Goal: Information Seeking & Learning: Check status

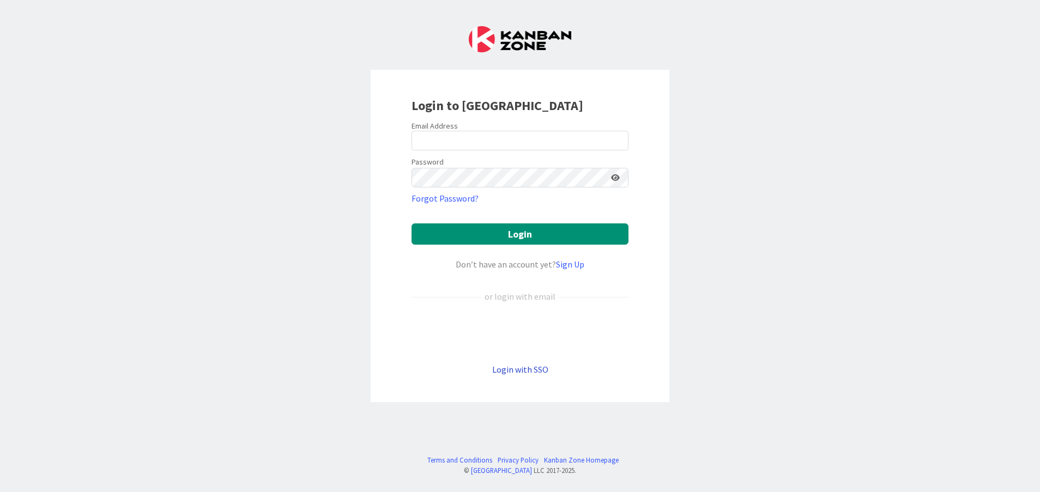
click at [522, 367] on link "Login with SSO" at bounding box center [520, 369] width 56 height 11
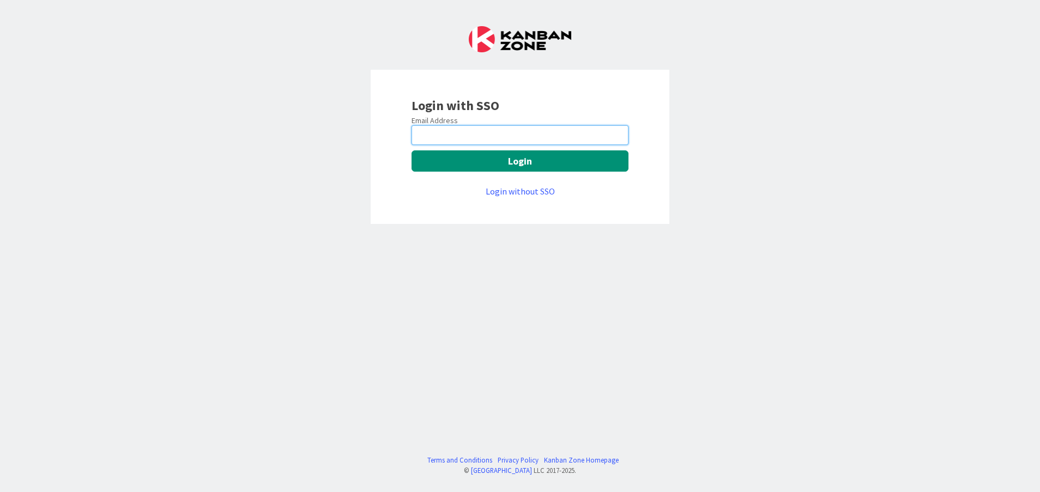
click at [506, 131] on input "email" at bounding box center [520, 135] width 217 height 20
type input "[PERSON_NAME][EMAIL_ADDRESS][DOMAIN_NAME]"
drag, startPoint x: 552, startPoint y: 140, endPoint x: 203, endPoint y: 164, distance: 349.7
click at [203, 164] on div "Login with SSO Email Address [PERSON_NAME][EMAIL_ADDRESS][DOMAIN_NAME] Login Lo…" at bounding box center [520, 246] width 1040 height 492
click at [429, 134] on input "email" at bounding box center [520, 135] width 217 height 20
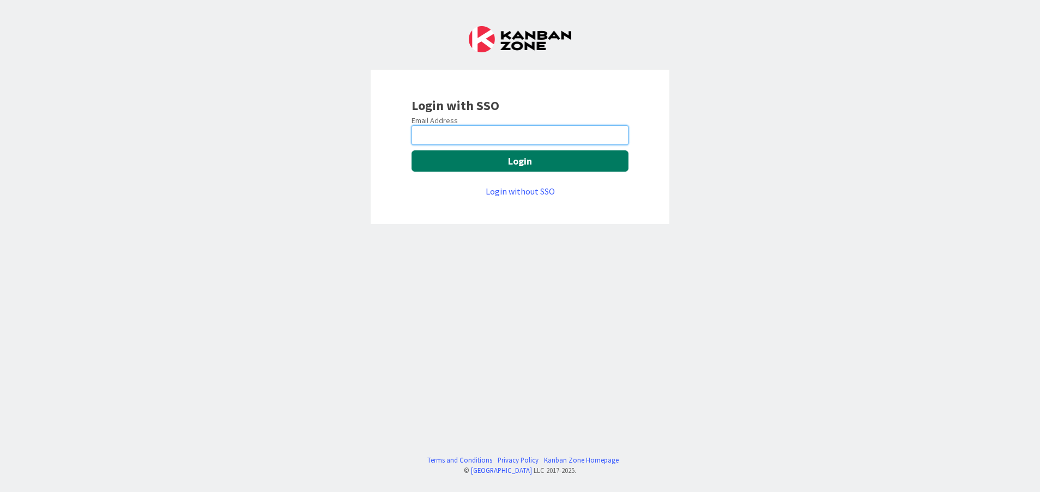
type input "[PERSON_NAME][EMAIL_ADDRESS][DOMAIN_NAME]"
click at [449, 164] on button "Login" at bounding box center [520, 160] width 217 height 21
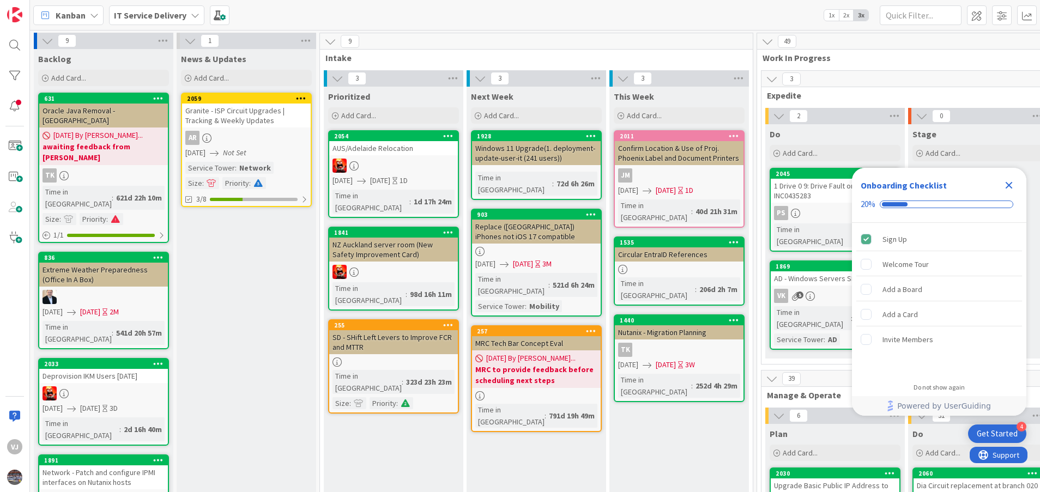
click at [1010, 188] on icon "Close Checklist" at bounding box center [1009, 185] width 7 height 7
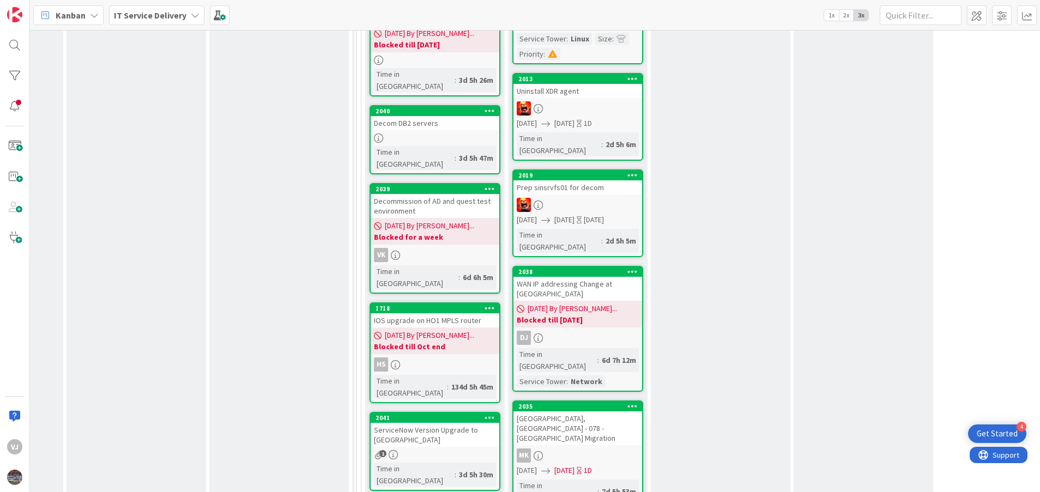
scroll to position [654, 400]
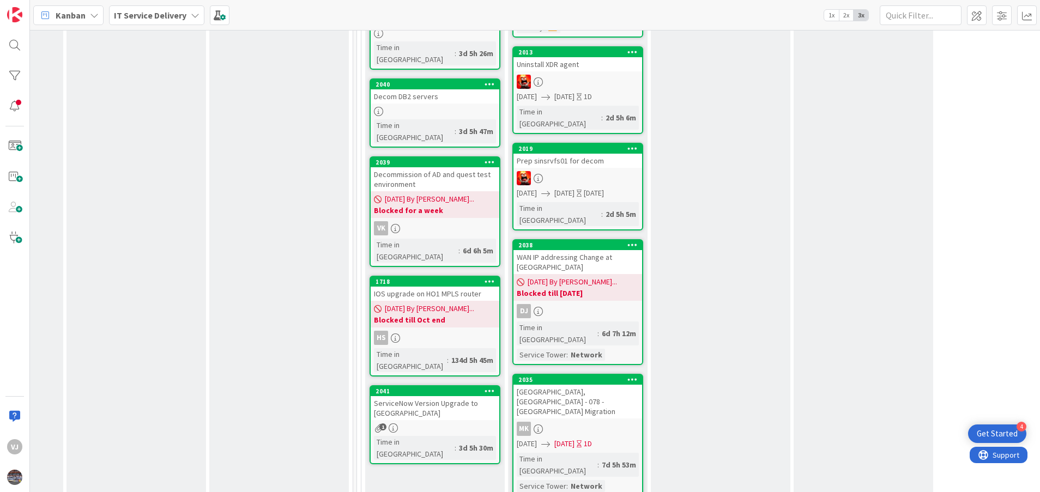
click at [433, 396] on div "ServiceNow Version Upgrade to Yokohama" at bounding box center [435, 408] width 129 height 24
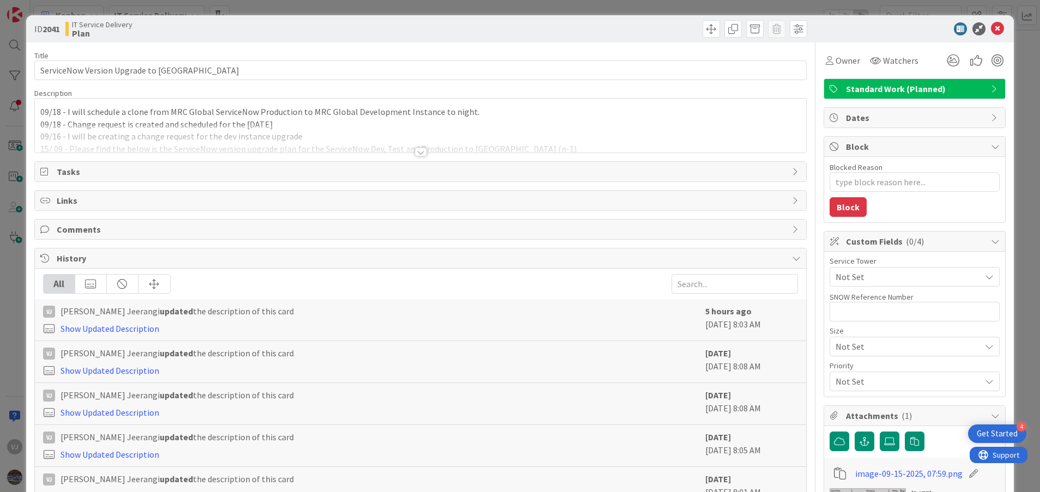
click at [415, 149] on div at bounding box center [421, 152] width 12 height 9
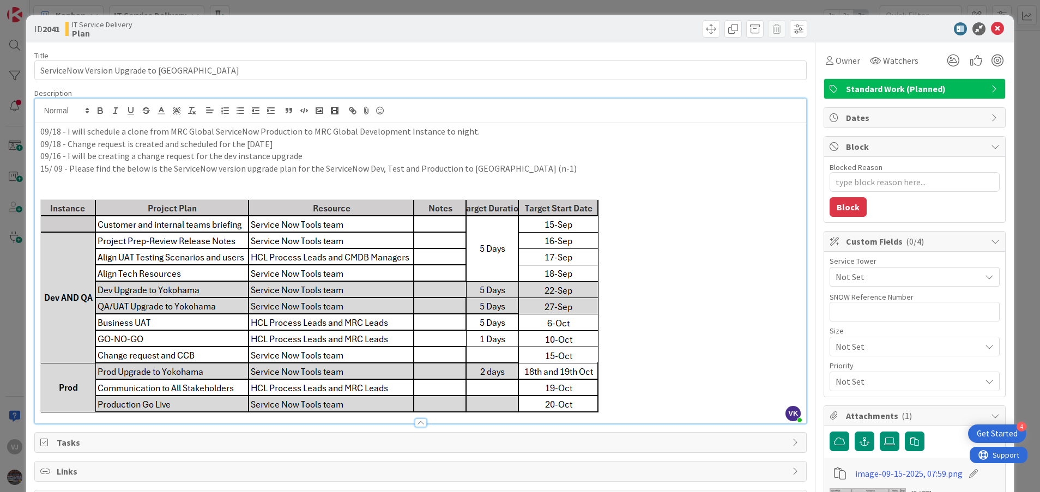
click at [517, 138] on p "09/18 - Change request is created and scheduled for the 22nd Sept." at bounding box center [420, 144] width 761 height 13
drag, startPoint x: 165, startPoint y: 129, endPoint x: 68, endPoint y: 128, distance: 97.0
click at [68, 128] on p "09/18 - I will schedule a clone from MRC Global ServiceNow Production to MRC Gl…" at bounding box center [420, 131] width 761 height 13
click at [451, 163] on p "15/ 09 - Please find the below is the ServiceNow version upgrade plan for the S…" at bounding box center [420, 168] width 761 height 13
drag, startPoint x: 433, startPoint y: 130, endPoint x: 481, endPoint y: 137, distance: 47.9
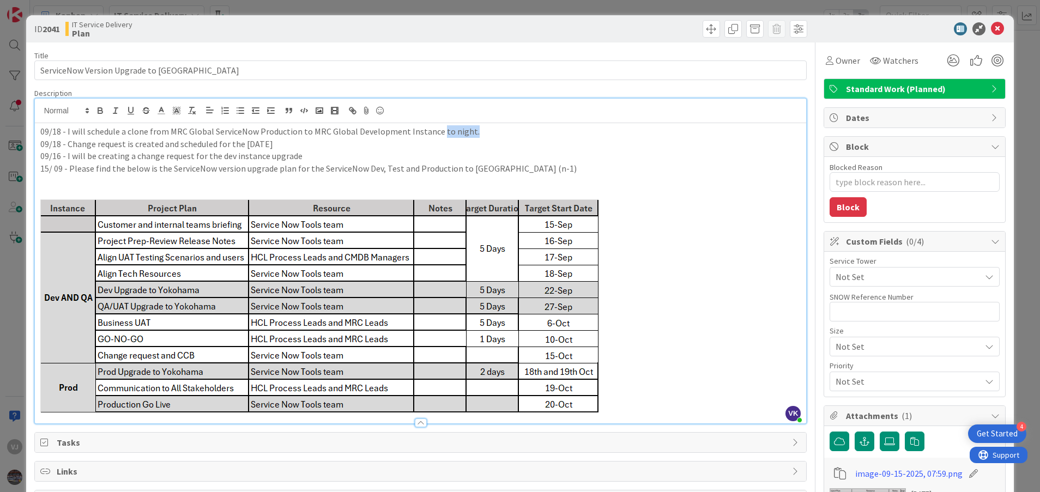
click at [481, 137] on p "09/18 - I will schedule a clone from MRC Global ServiceNow Production to MRC Gl…" at bounding box center [420, 131] width 761 height 13
drag, startPoint x: 125, startPoint y: 131, endPoint x: 67, endPoint y: 134, distance: 58.9
click at [67, 134] on p "09/18 - I will schedule a clone from MRC Global ServiceNow Production to MRC Gl…" at bounding box center [420, 131] width 761 height 13
click at [403, 156] on p "09/16 - I will be creating a change request for the dev instance upgrade" at bounding box center [420, 156] width 761 height 13
click at [143, 129] on p "09/18 - I will schedule a clone from MRC Global ServiceNow Production to MRC Gl…" at bounding box center [420, 131] width 761 height 13
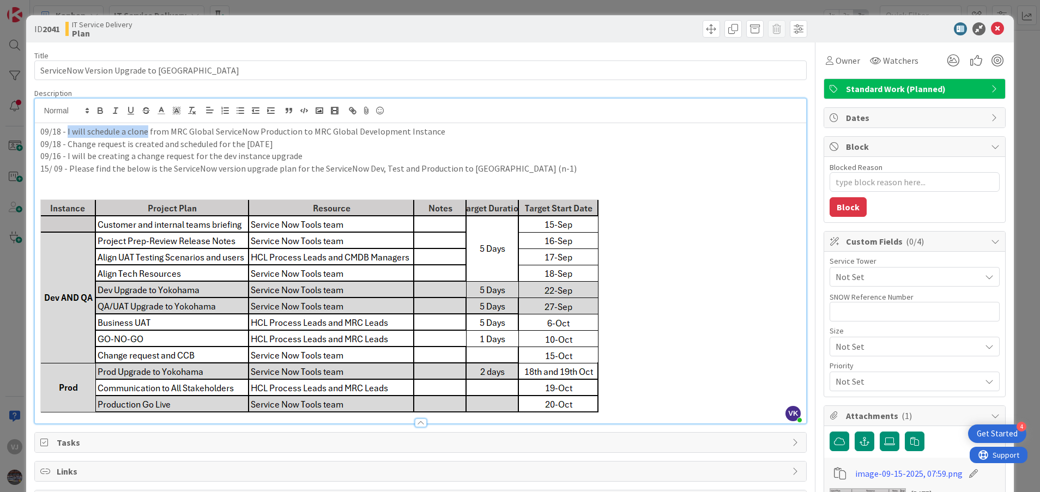
drag, startPoint x: 147, startPoint y: 132, endPoint x: 68, endPoint y: 131, distance: 79.0
click at [68, 131] on p "09/18 - I will schedule a clone from MRC Global ServiceNow Production to MRC Gl…" at bounding box center [420, 131] width 761 height 13
click at [35, 132] on div "09/18 - I will schedule a clone from MRC Global ServiceNow Production to MRC Gl…" at bounding box center [421, 273] width 772 height 300
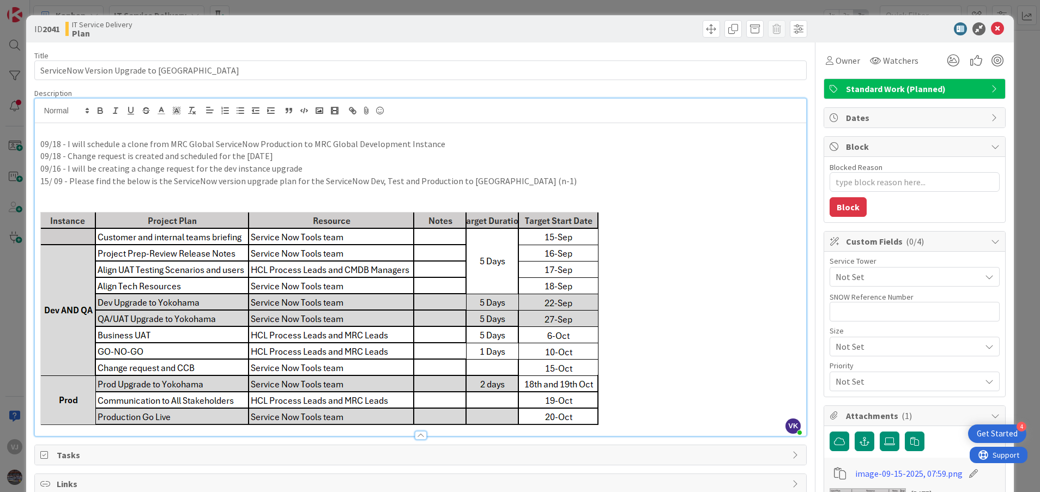
type textarea "x"
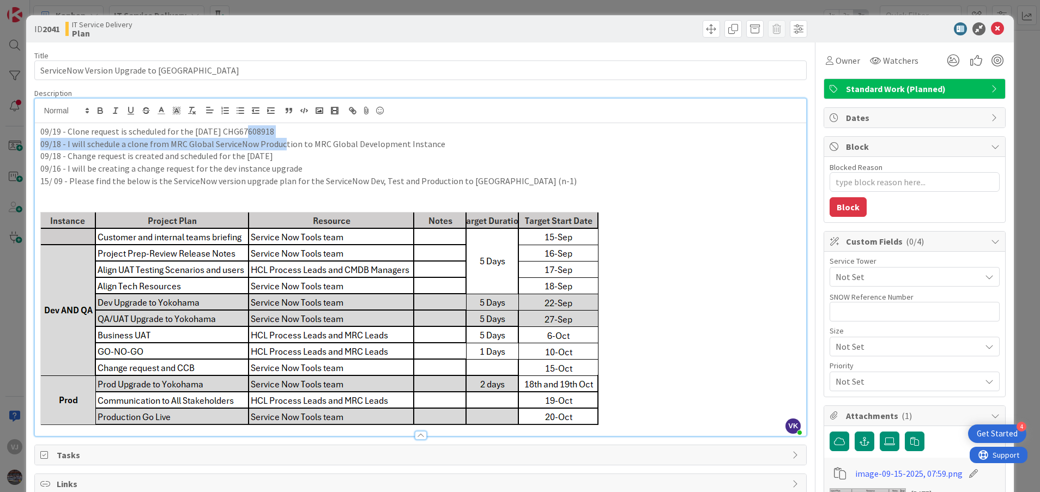
drag, startPoint x: 282, startPoint y: 138, endPoint x: 247, endPoint y: 134, distance: 35.7
click at [247, 134] on div "09/19 - Clone request is scheduled for the Sunday CHG67608918 09/18 - I will sc…" at bounding box center [421, 279] width 772 height 313
drag, startPoint x: 313, startPoint y: 142, endPoint x: 298, endPoint y: 142, distance: 15.3
click at [313, 143] on p "09/18 - I will schedule a clone from MRC Global ServiceNow Production to MRC Gl…" at bounding box center [420, 144] width 761 height 13
drag, startPoint x: 276, startPoint y: 130, endPoint x: 222, endPoint y: 134, distance: 54.1
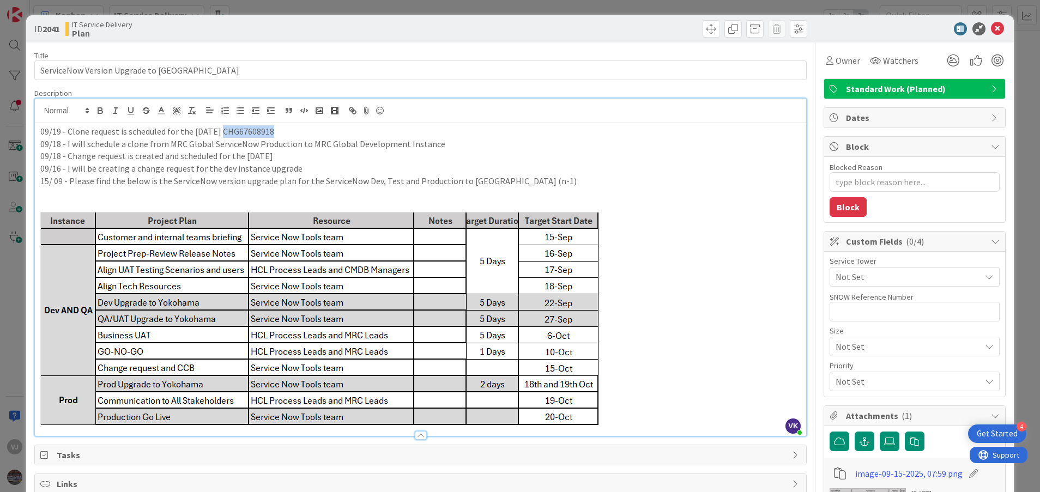
click at [222, 134] on p "09/19 - Clone request is scheduled for the Sunday CHG67608918" at bounding box center [420, 131] width 761 height 13
click at [313, 141] on p "09/18 - I will schedule a clone from MRC Global ServiceNow Production to MRC Gl…" at bounding box center [420, 144] width 761 height 13
click at [40, 132] on p "09/19 - Clone request is scheduled for the Sunday CHG67608918" at bounding box center [420, 131] width 761 height 13
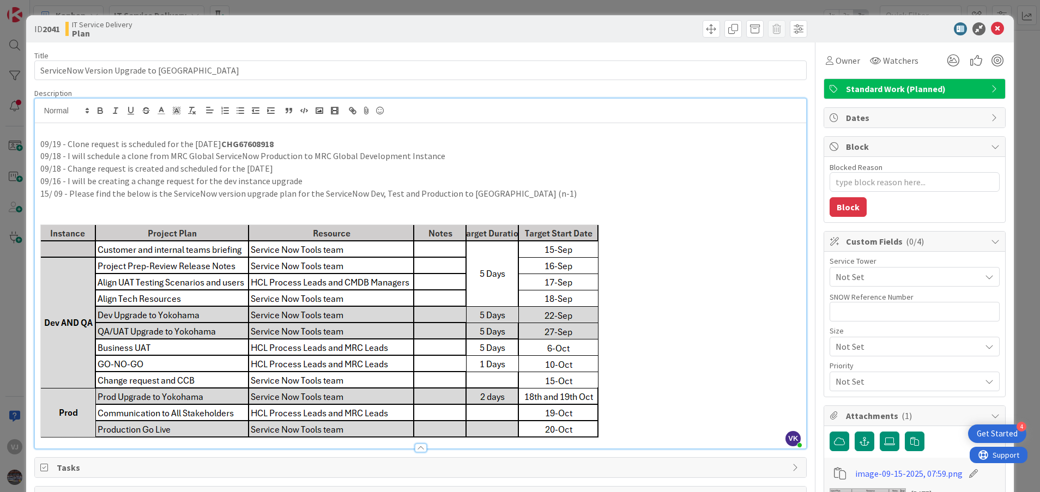
click at [40, 128] on p at bounding box center [420, 131] width 761 height 13
click at [180, 135] on p "09/19 - Version upgrade for the de" at bounding box center [420, 131] width 761 height 13
click at [458, 138] on p "09/19 - Clone request is scheduled for the Sunday CHG67608918" at bounding box center [420, 144] width 761 height 13
click at [415, 129] on p "09/19 - Version upgrade for the MRC Global Development instance is scheduled fo…" at bounding box center [420, 131] width 761 height 13
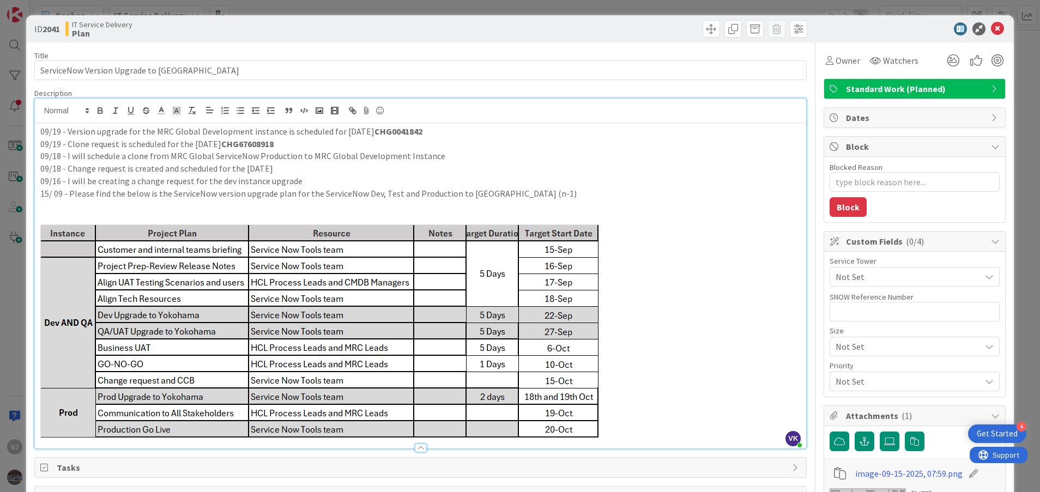
click at [560, 132] on p "09/19 - Version upgrade for the MRC Global Development instance is scheduled fo…" at bounding box center [420, 131] width 761 height 13
click at [330, 129] on p "09/19 - Version upgrade for the MRC Global Development instance is scheduled fo…" at bounding box center [420, 131] width 761 height 13
click at [351, 132] on p "09/19 - Version upgrade for the MRC Global Development instance is scheduled fo…" at bounding box center [420, 131] width 761 height 13
click at [386, 136] on strong "CHG0041842" at bounding box center [398, 131] width 48 height 11
click at [436, 188] on p "15/ 09 - Please find the below is the ServiceNow version upgrade plan for the S…" at bounding box center [420, 194] width 761 height 13
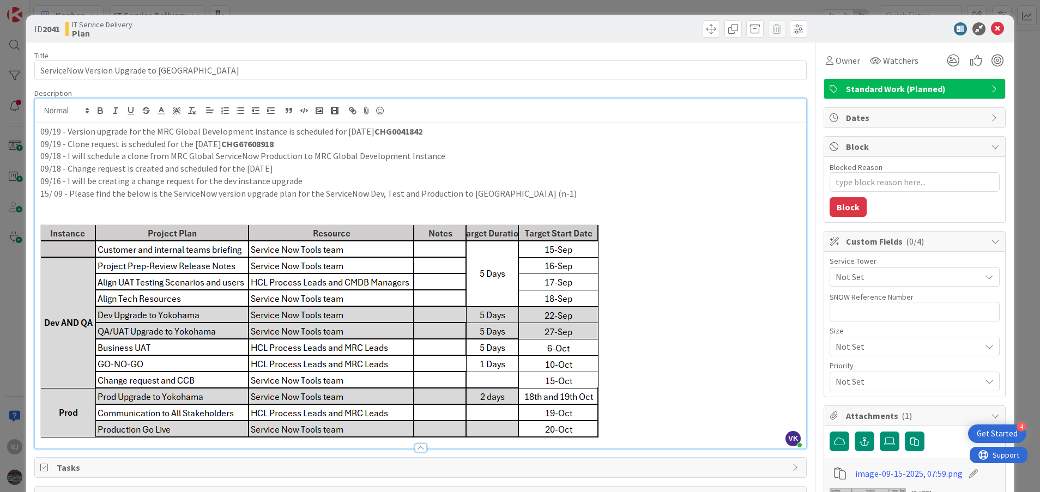
click at [206, 140] on p "09/19 - Clone request is scheduled for the Sunday CHG67608918" at bounding box center [420, 144] width 761 height 13
click at [412, 129] on strong "CHG0041842" at bounding box center [398, 131] width 48 height 11
click at [626, 291] on p at bounding box center [420, 331] width 761 height 213
click at [291, 148] on p "09/19 - Clone request is scheduled for the Sunday CHG67608918" at bounding box center [420, 144] width 761 height 13
click at [279, 141] on p "09/19 - Clone request is scheduled for the Sunday CHG67608918" at bounding box center [420, 144] width 761 height 13
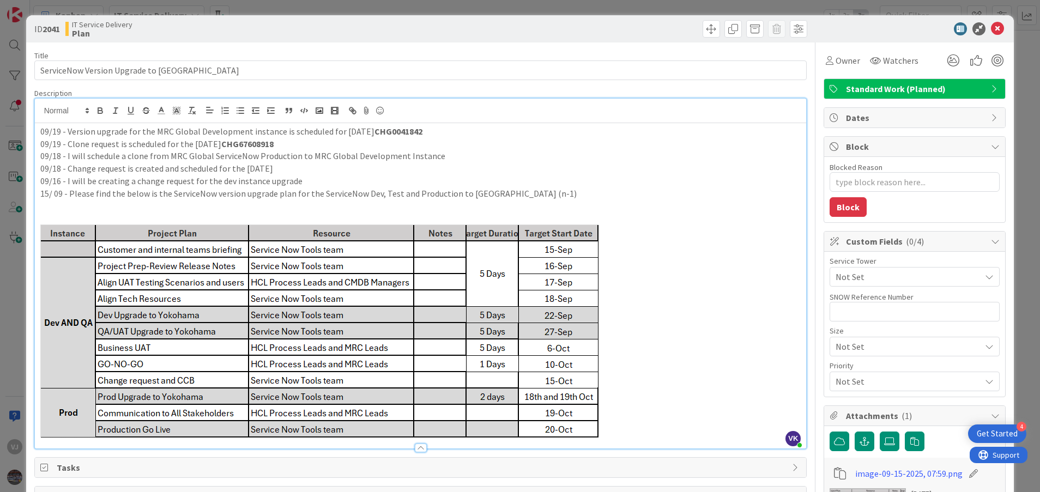
click at [222, 142] on strong "CHG67608918" at bounding box center [247, 143] width 52 height 11
click at [208, 146] on p "09/19 - Clone request is scheduled for the Sunday CHG67608918" at bounding box center [420, 144] width 761 height 13
click at [347, 165] on p "09/18 - Change request is created and scheduled for the 22nd Sept." at bounding box center [420, 168] width 761 height 13
click at [117, 144] on p "09/19 - Clone request is scheduled for the 21st sept. CHG67608918" at bounding box center [420, 144] width 761 height 13
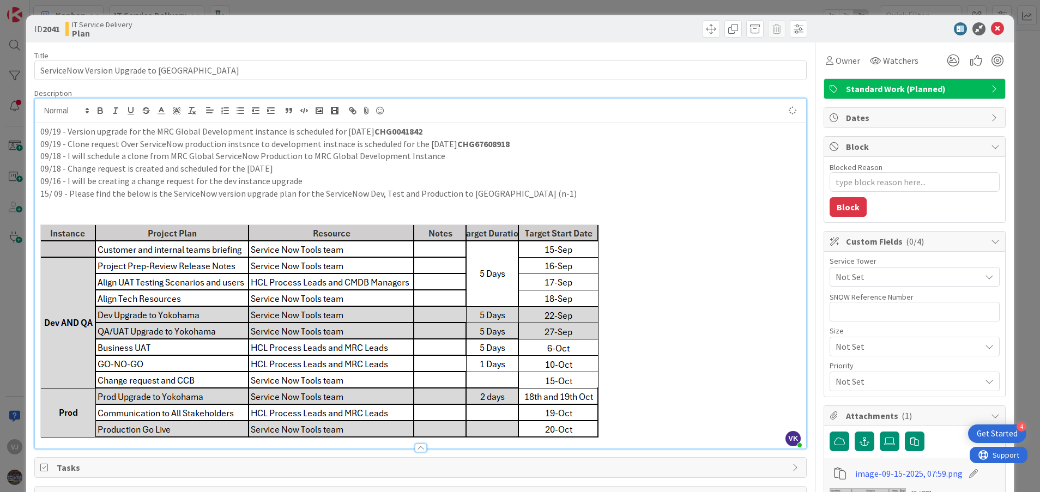
click at [240, 148] on p "09/19 - Clone request Over ServiceNow production instsnce to development instna…" at bounding box center [420, 144] width 761 height 13
click at [335, 145] on p "09/19 - Clone request Over ServiceNow production instance to development instna…" at bounding box center [420, 144] width 761 height 13
click at [479, 174] on p "09/18 - Change request is created and scheduled for the 22nd Sept." at bounding box center [420, 168] width 761 height 13
click at [555, 143] on p "09/19 - Clone request Over ServiceNow production instance to development instan…" at bounding box center [420, 144] width 761 height 13
click at [231, 133] on p "09/19 - Version upgrade for the MRC Global Development instance is scheduled fo…" at bounding box center [420, 131] width 761 height 13
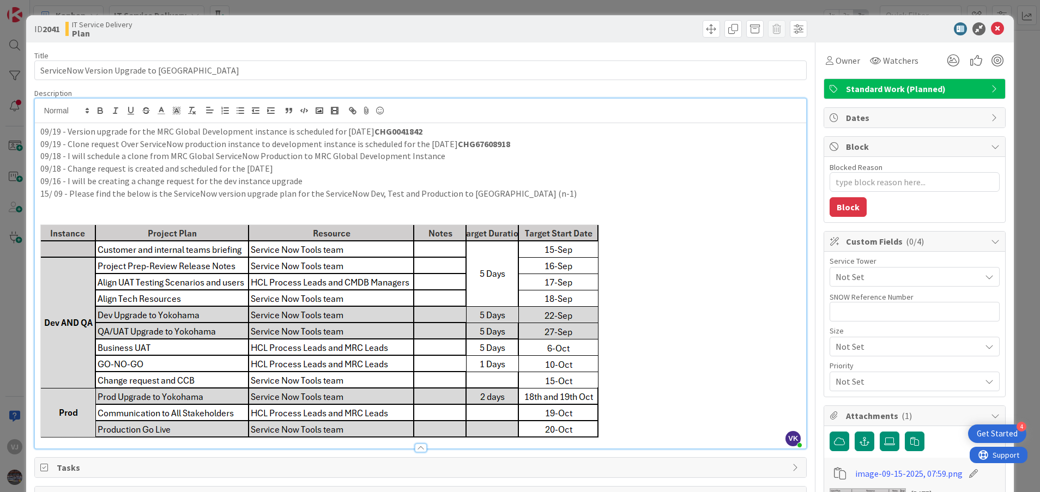
click at [231, 133] on p "09/19 - Version upgrade for the MRC Global Development instance is scheduled fo…" at bounding box center [420, 131] width 761 height 13
click at [368, 156] on p "09/18 - I will schedule a clone from MRC Global ServiceNow Production to MRC Gl…" at bounding box center [420, 156] width 761 height 13
click at [991, 28] on icon at bounding box center [997, 28] width 13 height 13
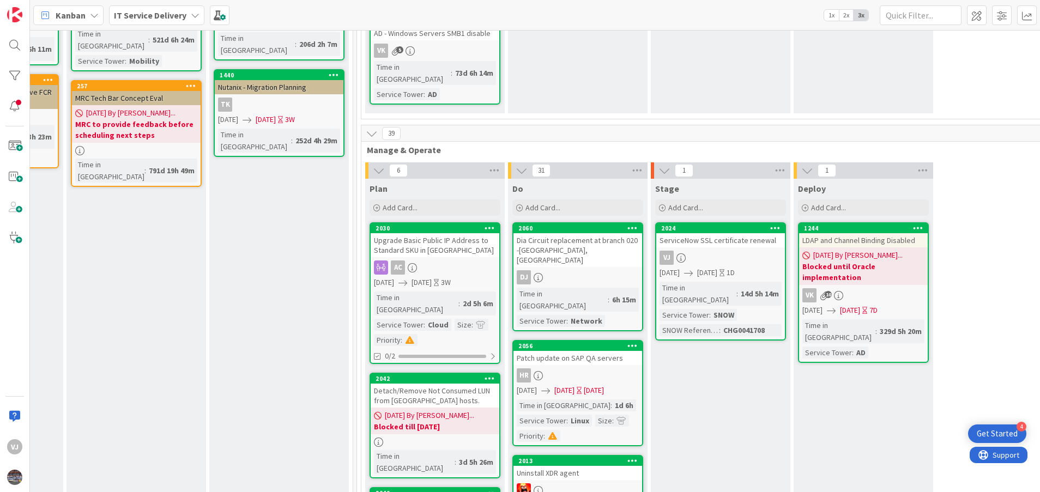
click at [705, 233] on div "ServiceNow SSL certificate renewal" at bounding box center [720, 240] width 129 height 14
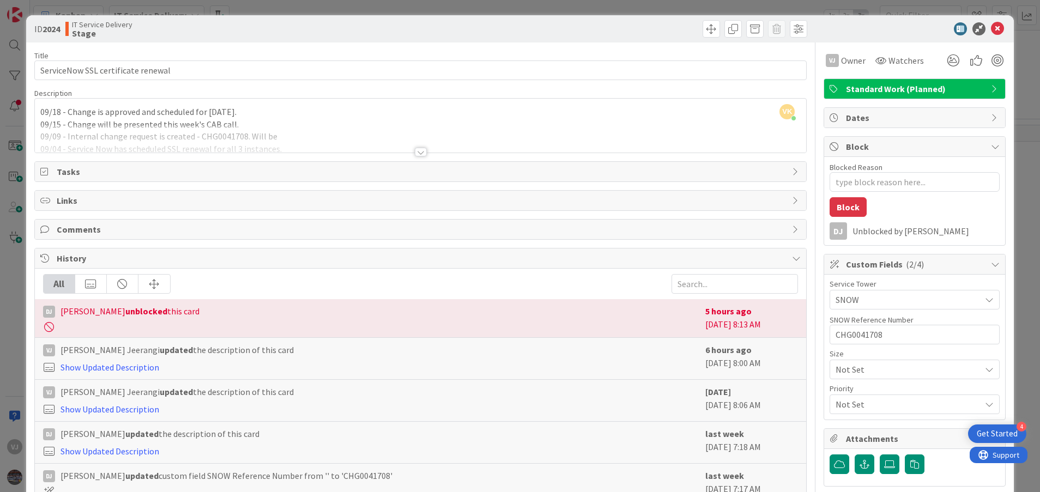
click at [415, 153] on div at bounding box center [421, 152] width 12 height 9
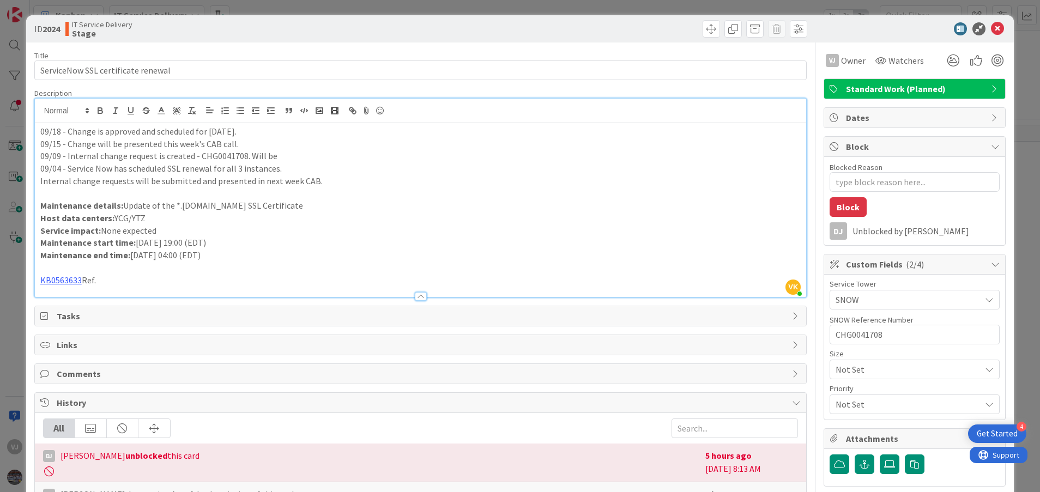
click at [37, 133] on div "09/18 - Change is approved and scheduled for today. 09/15 - Change will be pres…" at bounding box center [421, 210] width 772 height 174
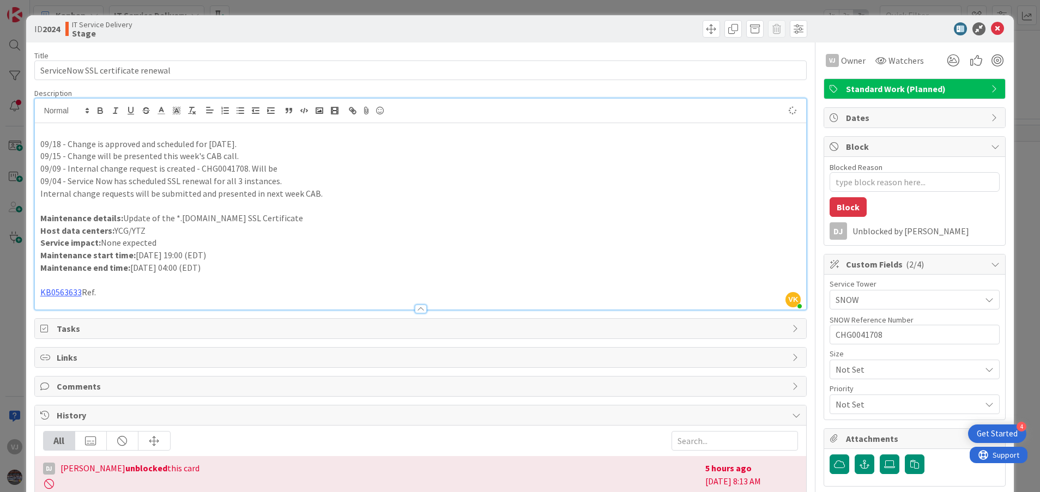
type textarea "x"
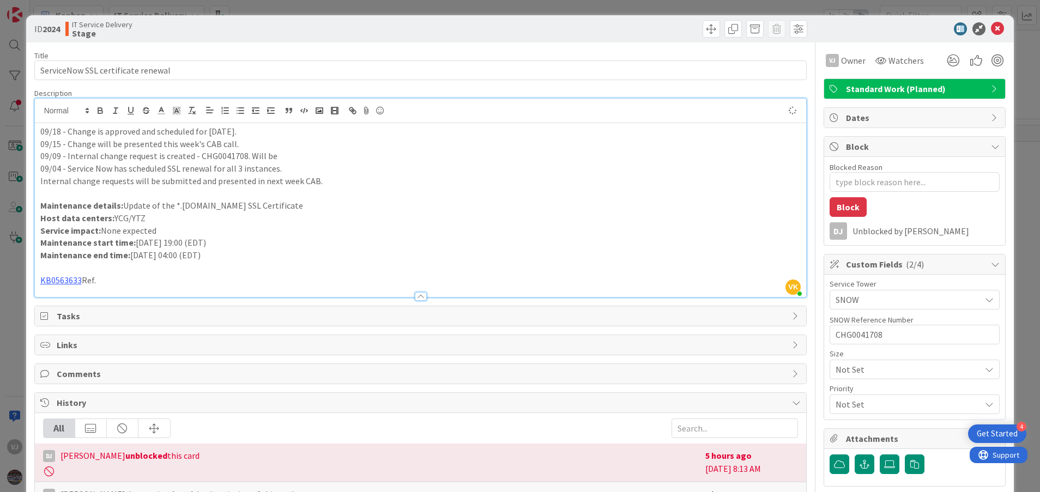
type textarea "x"
click at [991, 29] on icon at bounding box center [997, 28] width 13 height 13
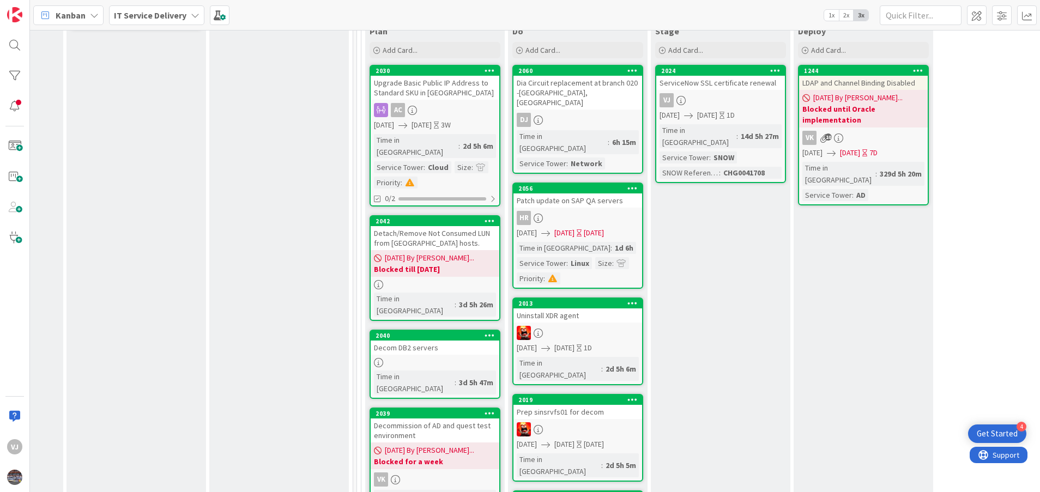
scroll to position [409, 400]
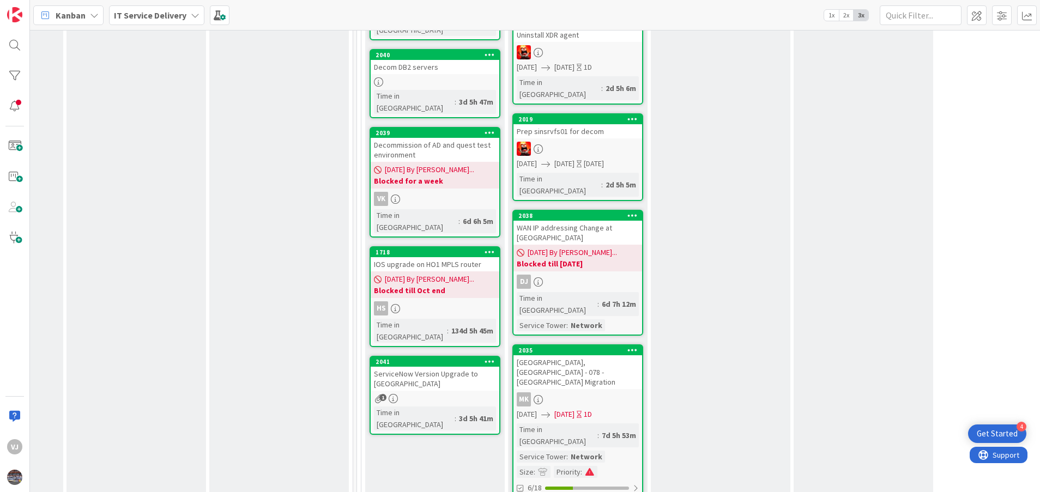
scroll to position [818, 400]
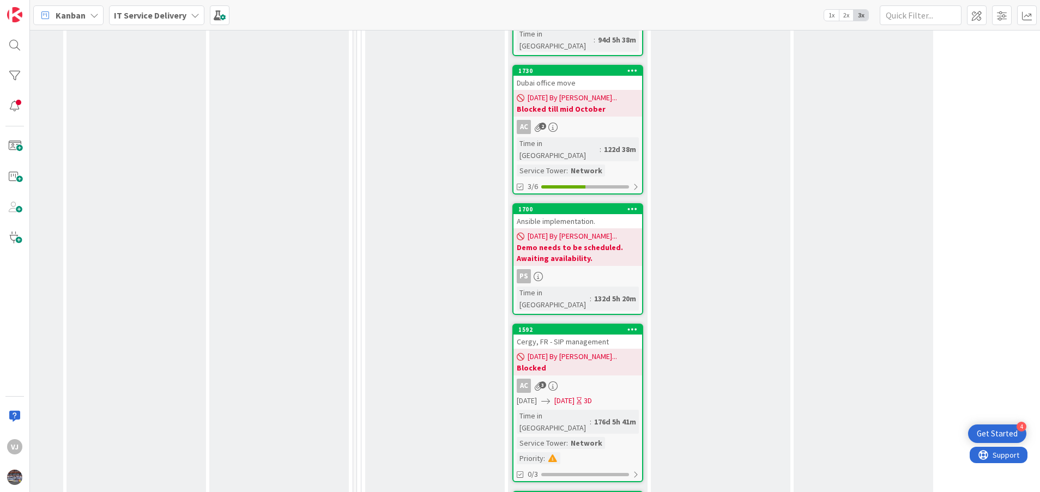
scroll to position [3352, 400]
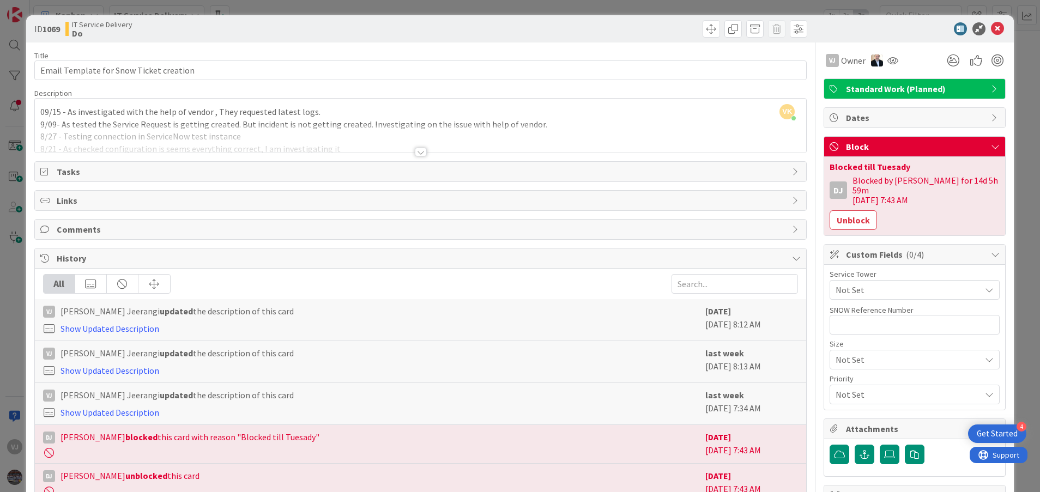
click at [415, 153] on div at bounding box center [421, 152] width 12 height 9
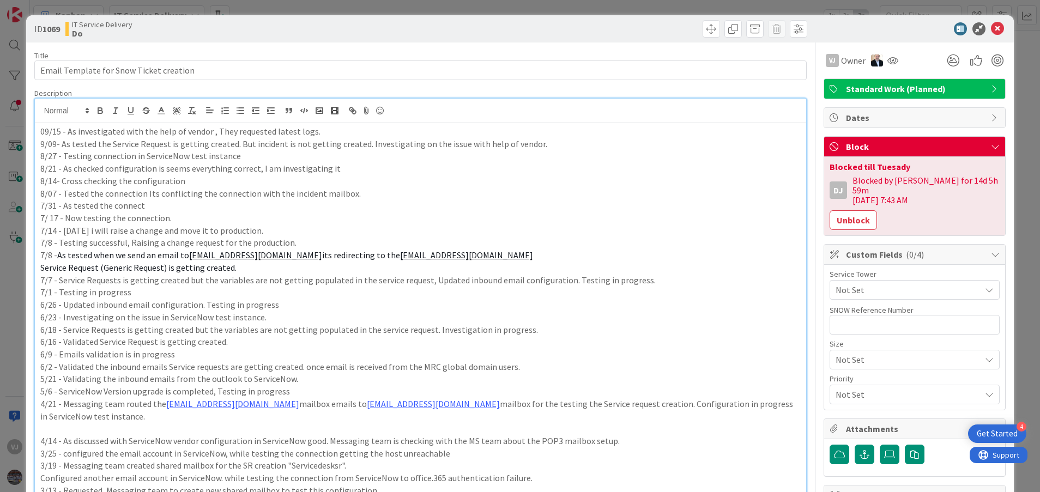
click at [184, 153] on p "8/27 - Testing connection in ServiceNow test instance" at bounding box center [420, 156] width 761 height 13
click at [58, 137] on p "09/15 - As investigated with the help of vendor , They requested latest logs." at bounding box center [420, 131] width 761 height 13
click at [366, 205] on p "7/31 - As tested the connect" at bounding box center [420, 206] width 761 height 13
click at [171, 191] on p "8/07 - Tested the connection Its conflicting the connection with the incident m…" at bounding box center [420, 194] width 761 height 13
click at [991, 26] on icon at bounding box center [997, 28] width 13 height 13
